Goal: Find contact information: Find contact information

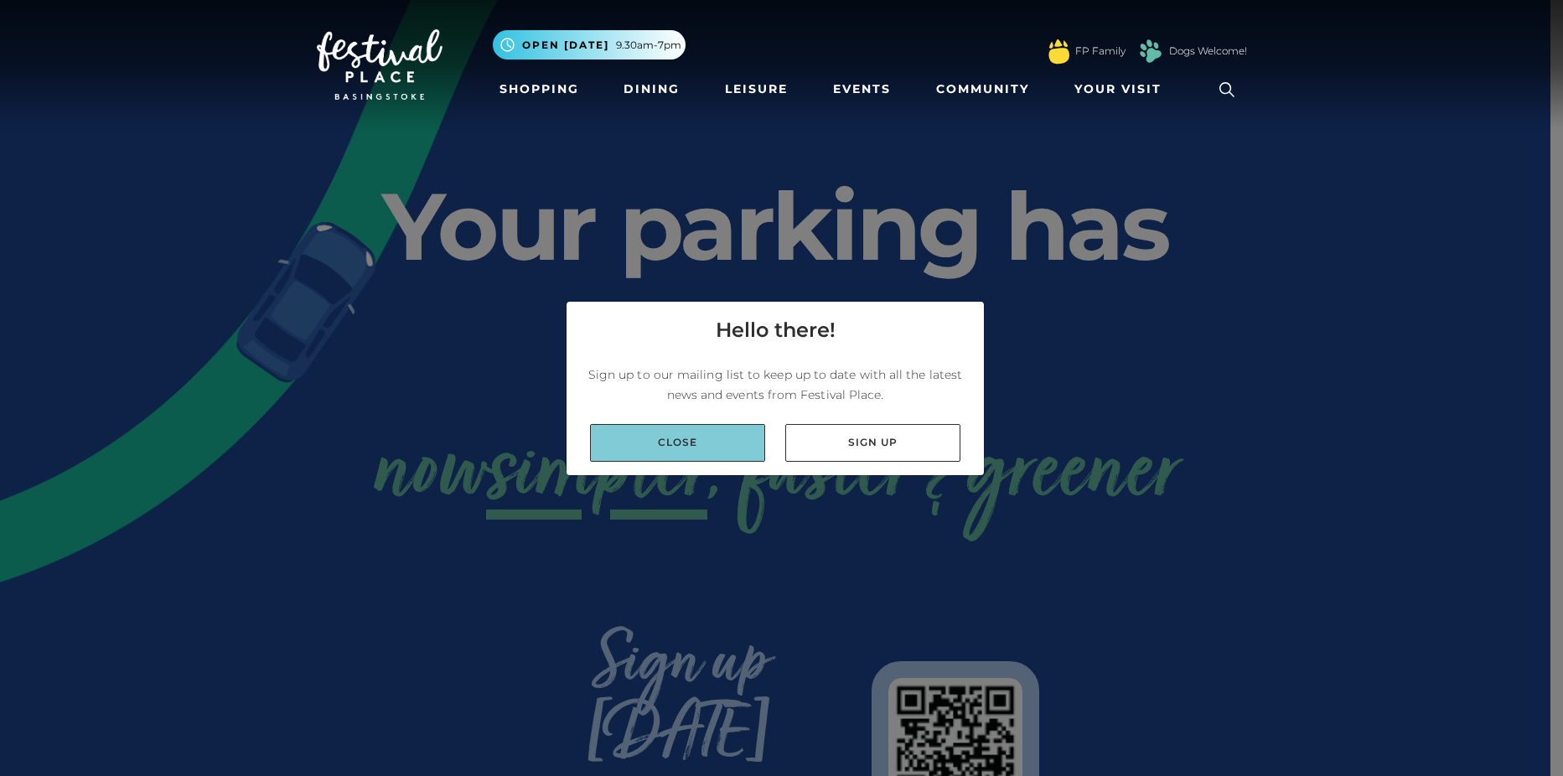
click at [652, 433] on link "Close" at bounding box center [677, 443] width 175 height 38
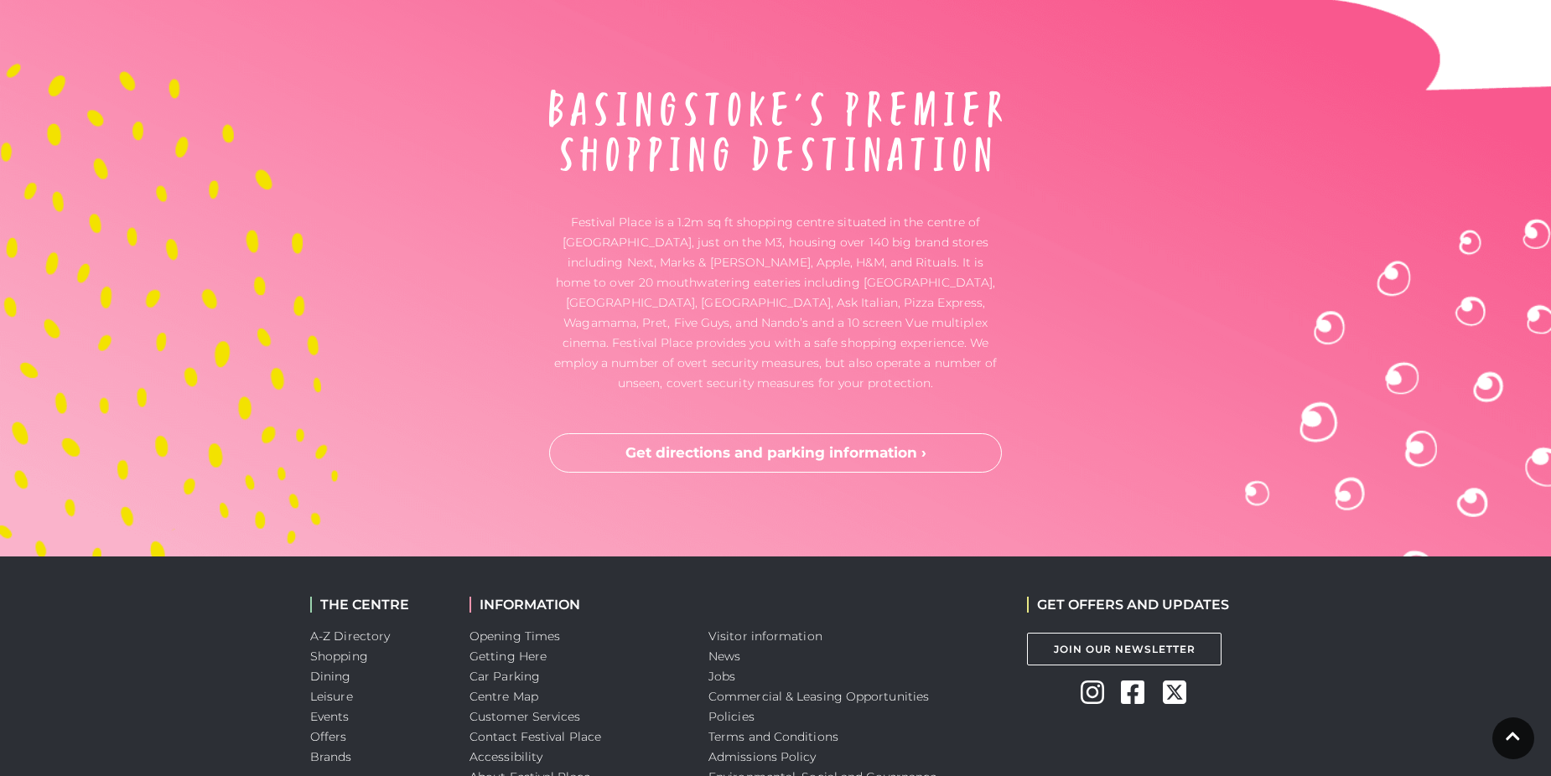
scroll to position [4359, 0]
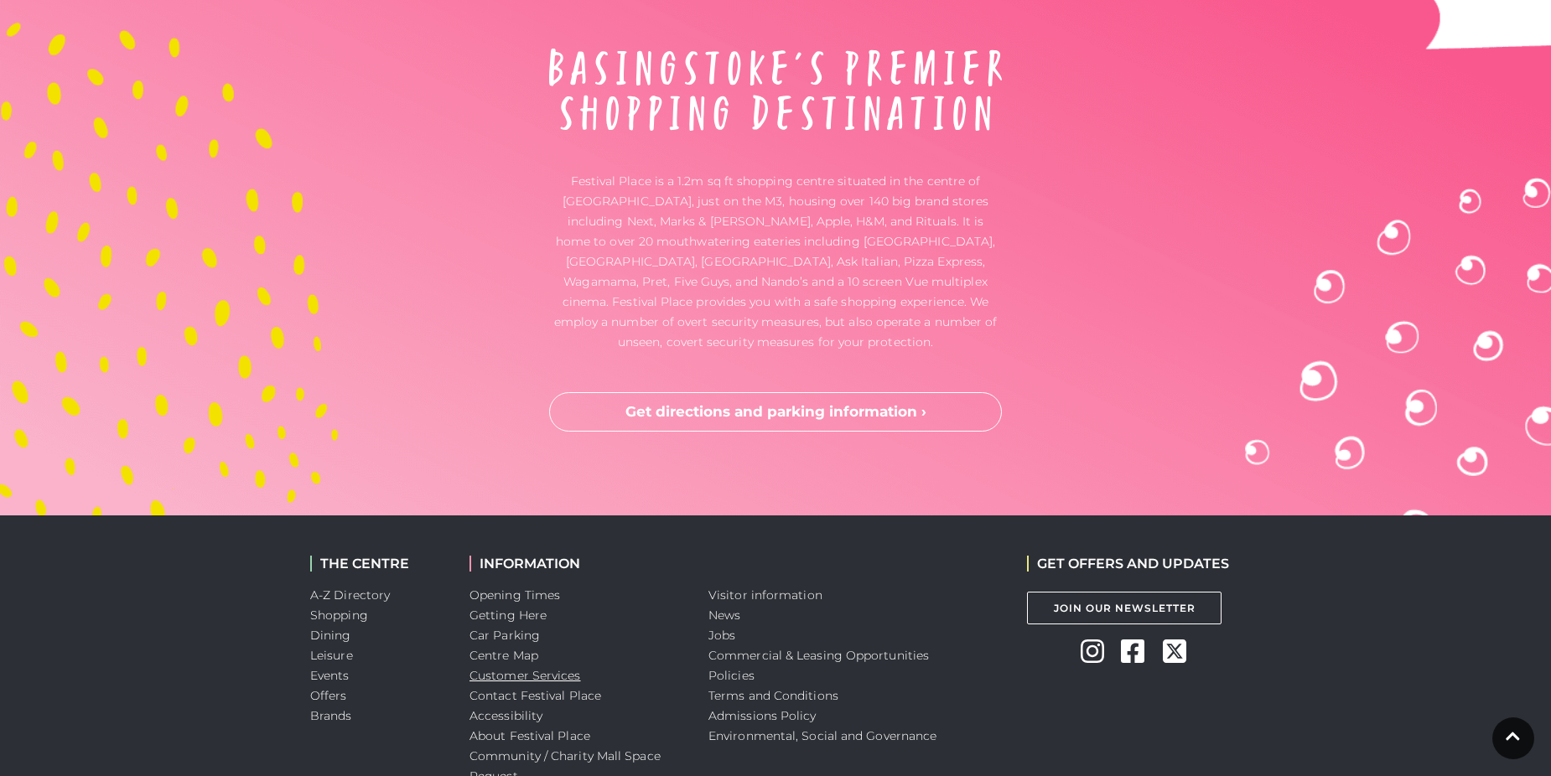
click at [537, 668] on link "Customer Services" at bounding box center [524, 675] width 111 height 15
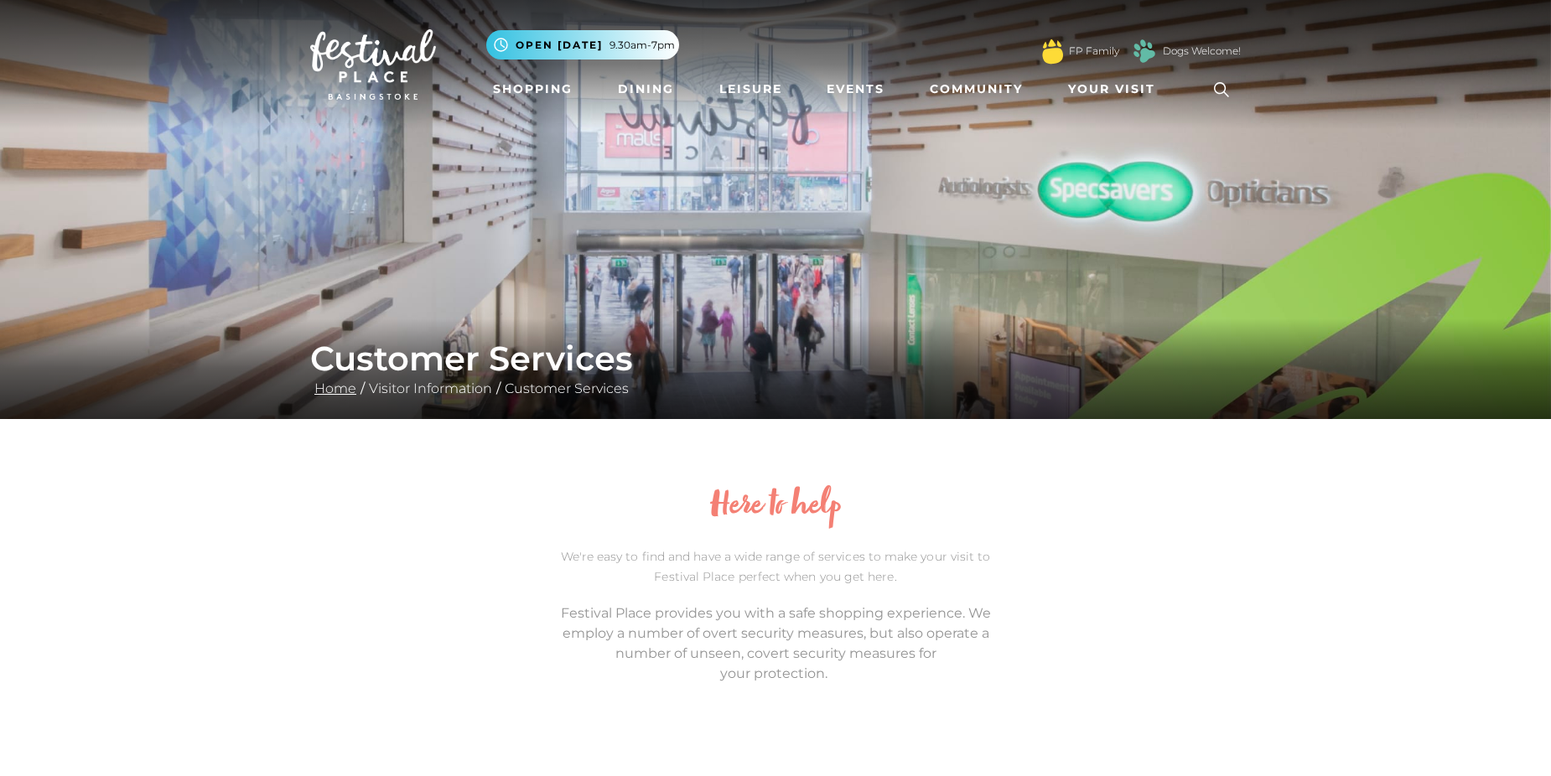
click at [334, 387] on link "Home" at bounding box center [335, 389] width 50 height 16
click at [450, 386] on link "Visitor Information" at bounding box center [431, 389] width 132 height 16
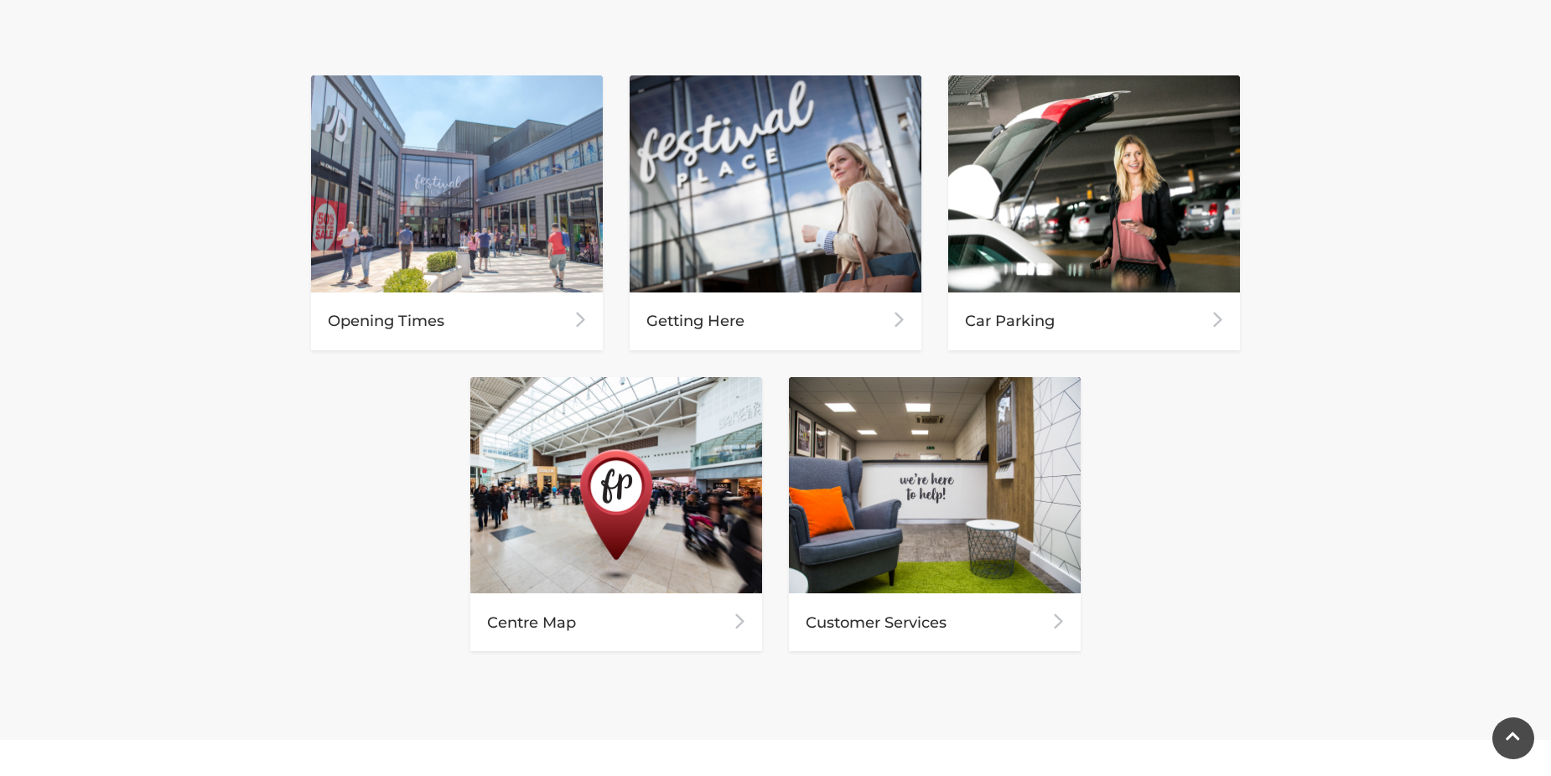
scroll to position [922, 0]
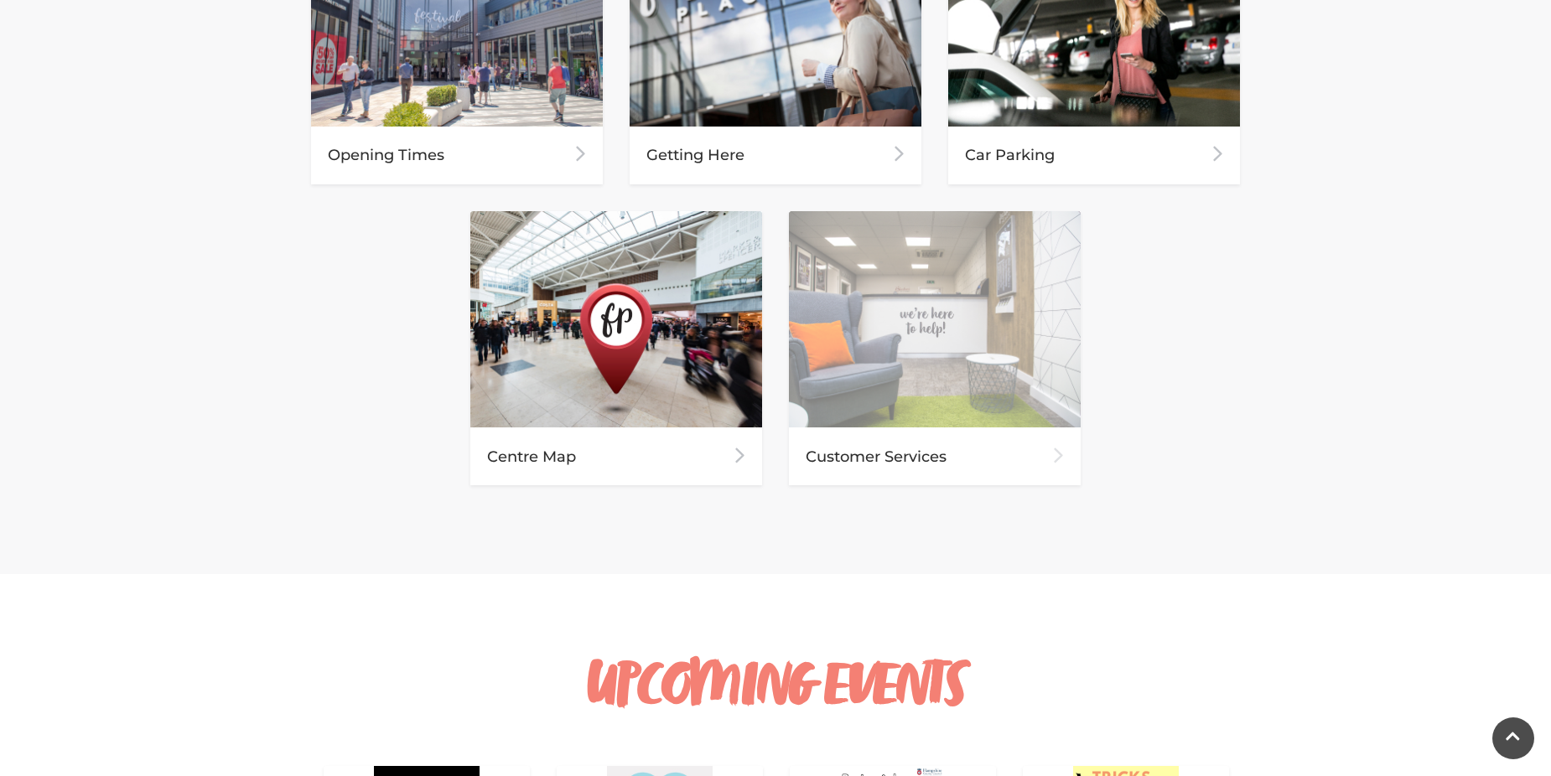
click at [920, 450] on div "Customer Services" at bounding box center [935, 457] width 292 height 58
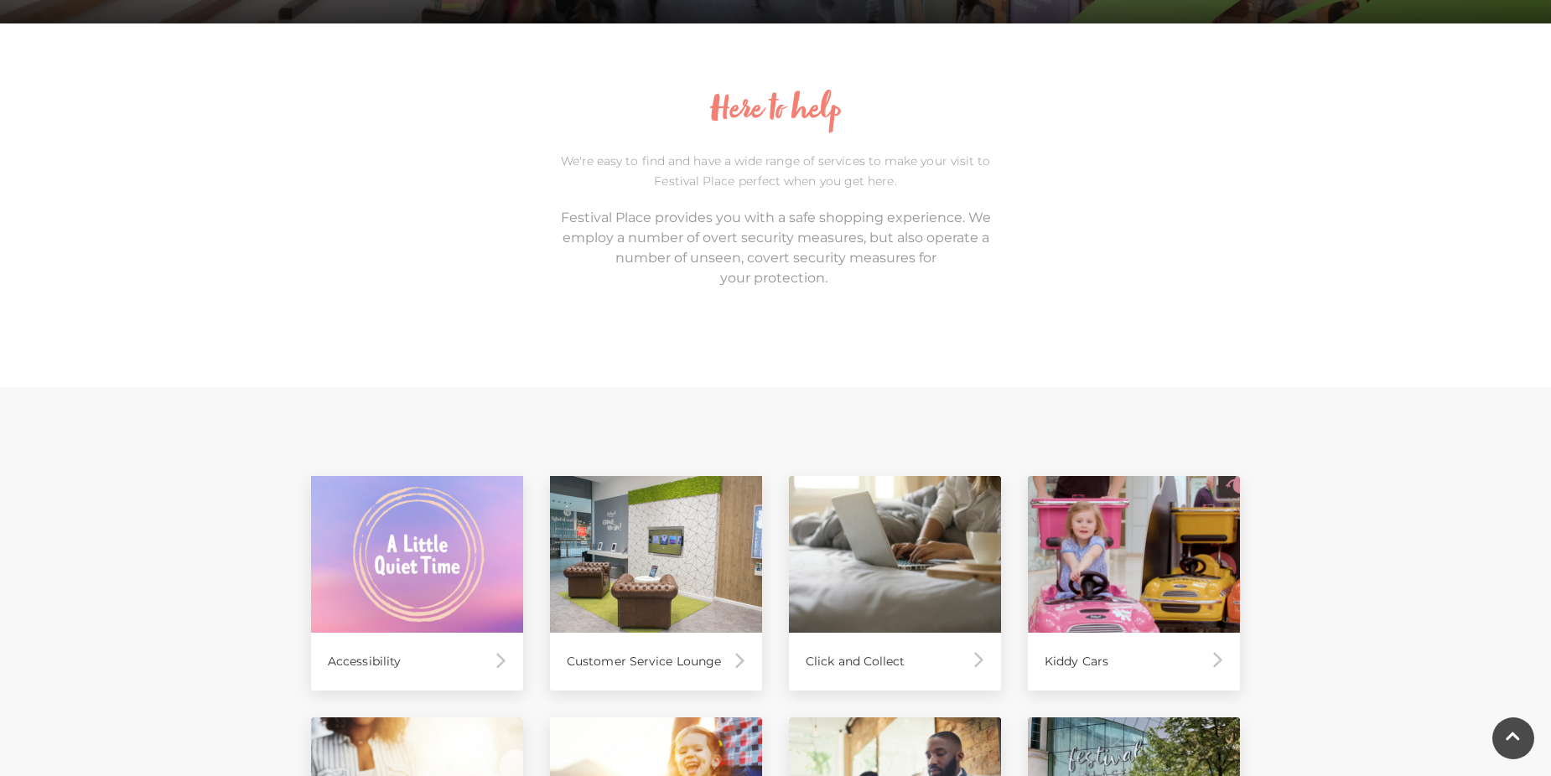
scroll to position [419, 0]
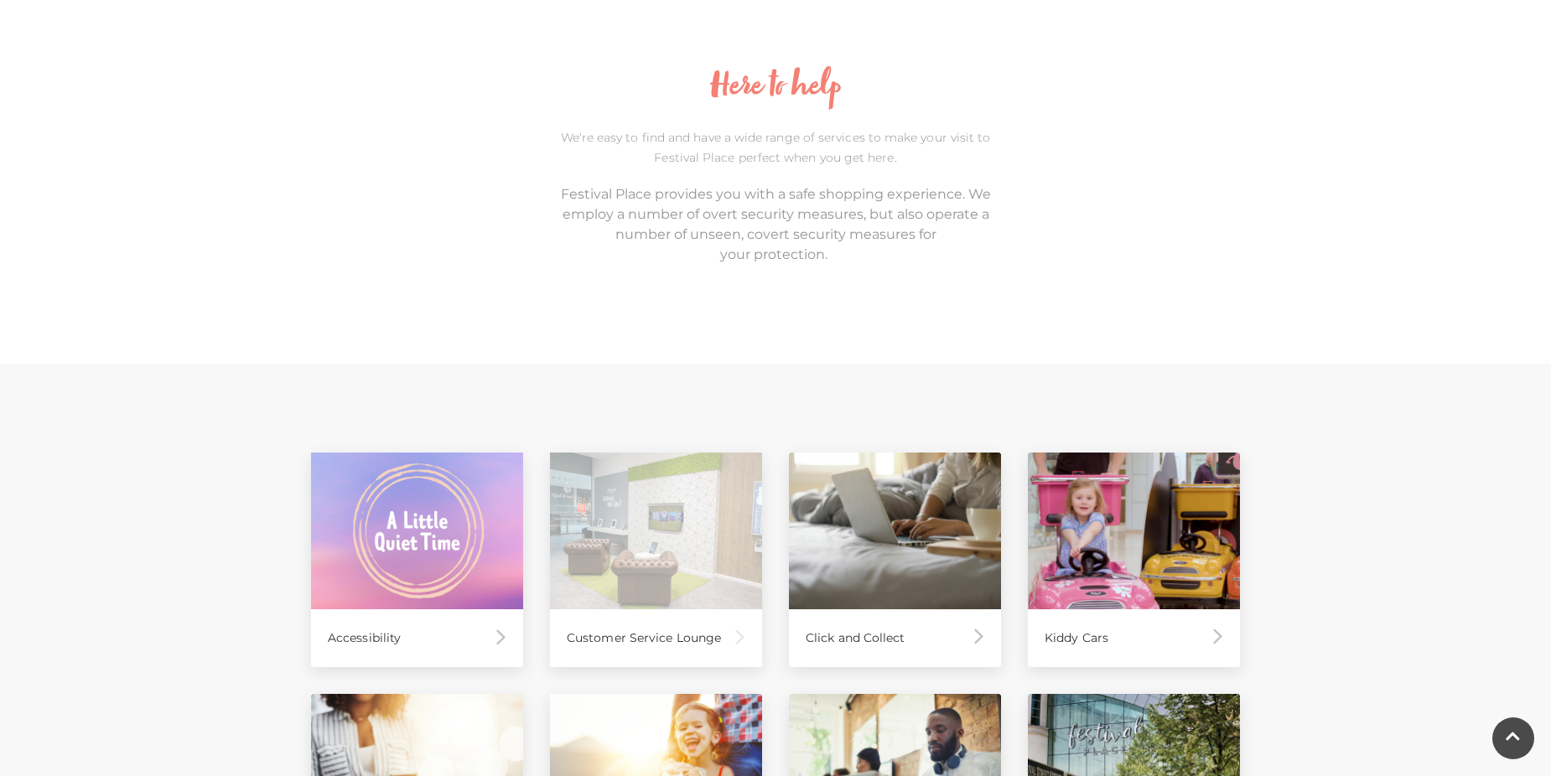
click at [714, 637] on div "Customer Service Lounge" at bounding box center [656, 638] width 212 height 58
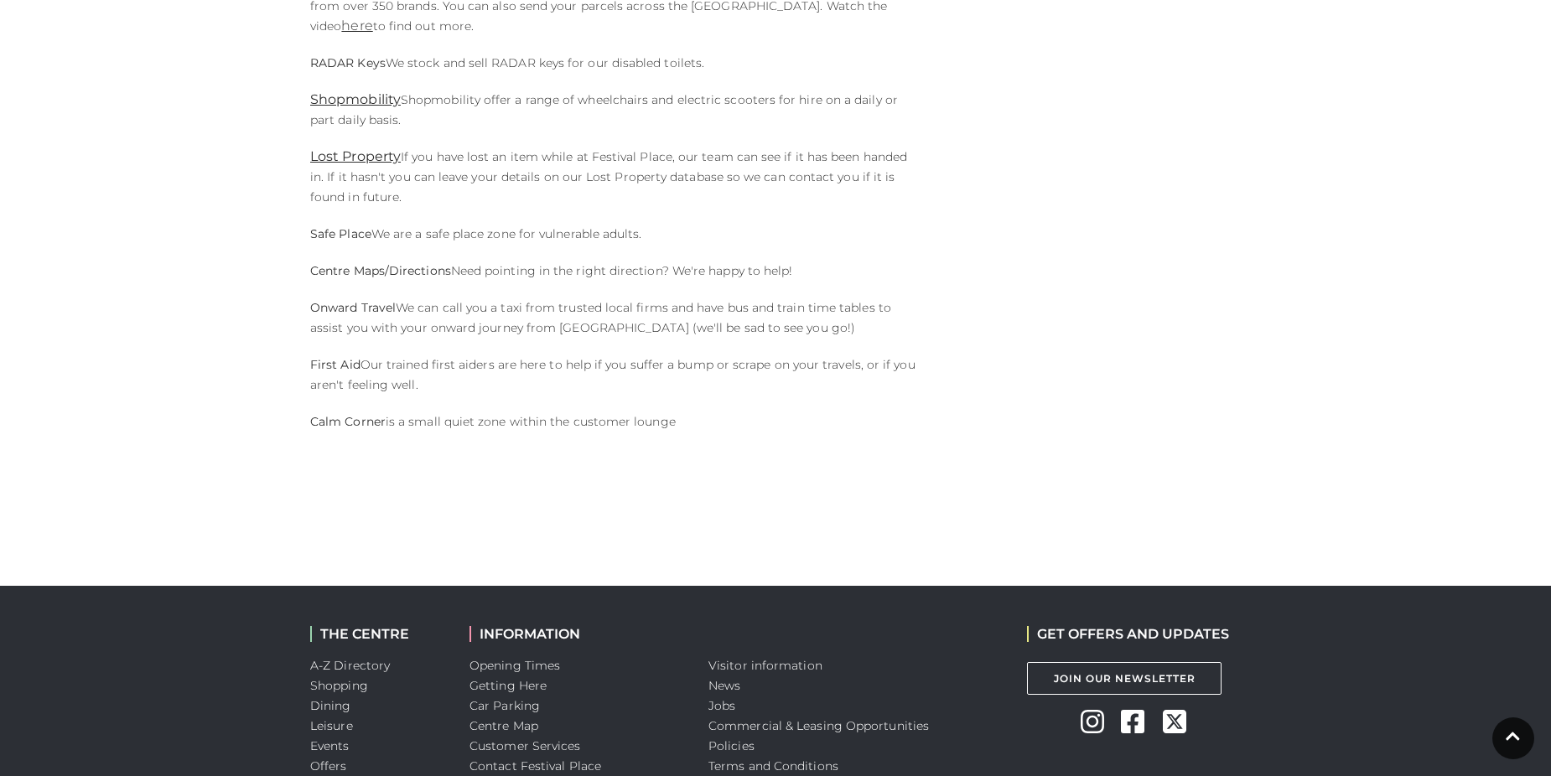
scroll to position [1257, 0]
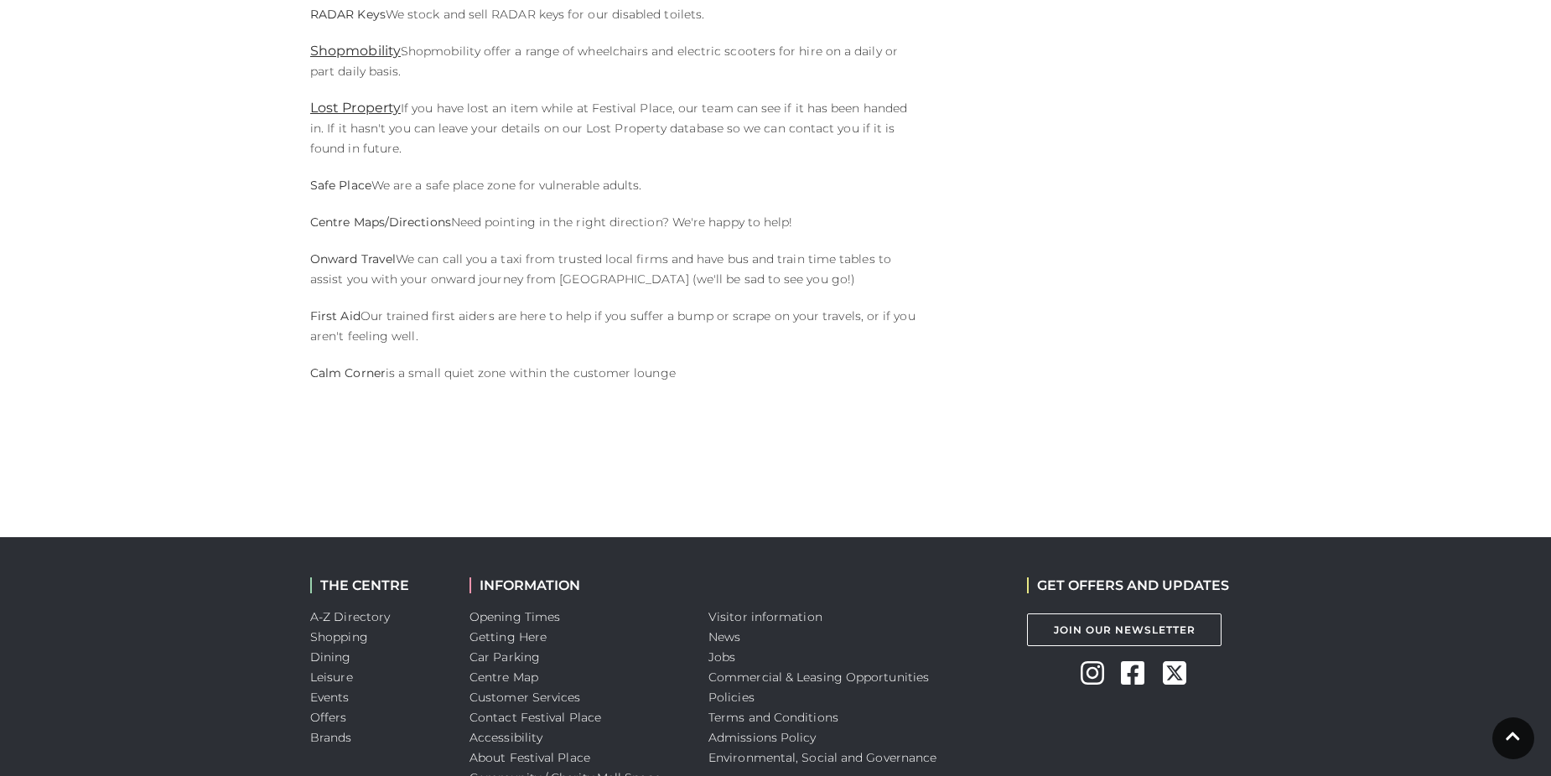
drag, startPoint x: 593, startPoint y: 715, endPoint x: 602, endPoint y: 718, distance: 9.6
click at [593, 715] on link "Contact Festival Place" at bounding box center [535, 717] width 132 height 15
